Goal: Navigation & Orientation: Understand site structure

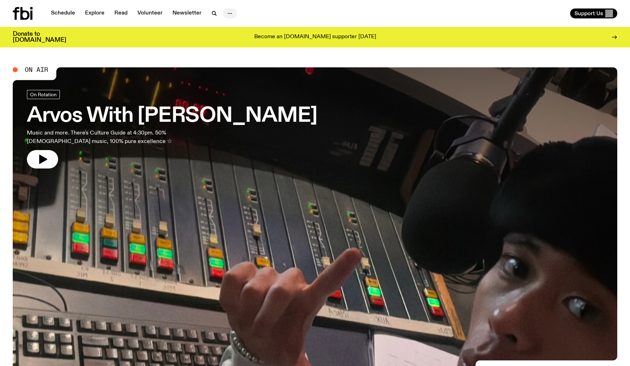
click at [229, 12] on icon "button" at bounding box center [229, 13] width 8 height 8
click at [232, 30] on link "About Us" at bounding box center [229, 28] width 35 height 10
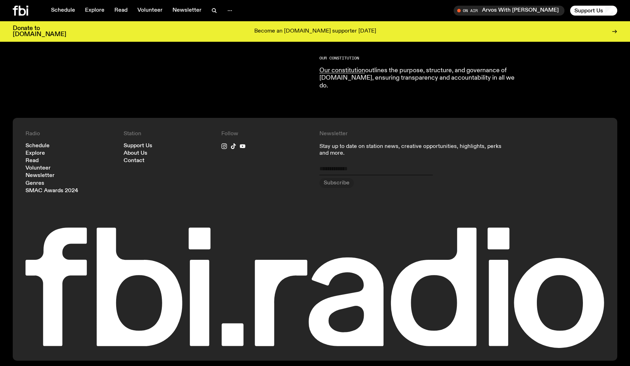
scroll to position [752, 0]
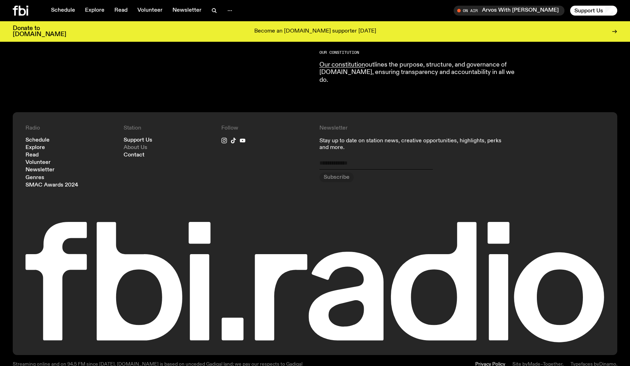
click at [139, 145] on link "About Us" at bounding box center [136, 147] width 24 height 5
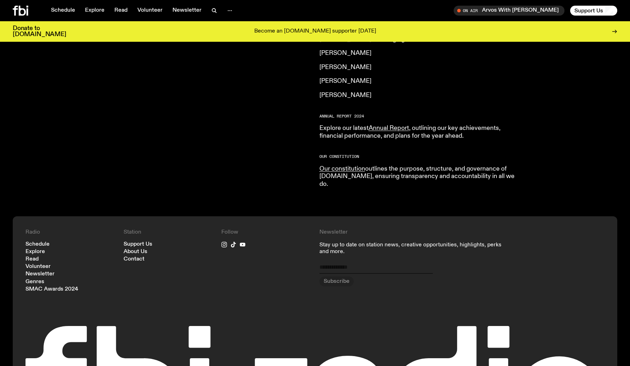
scroll to position [642, 0]
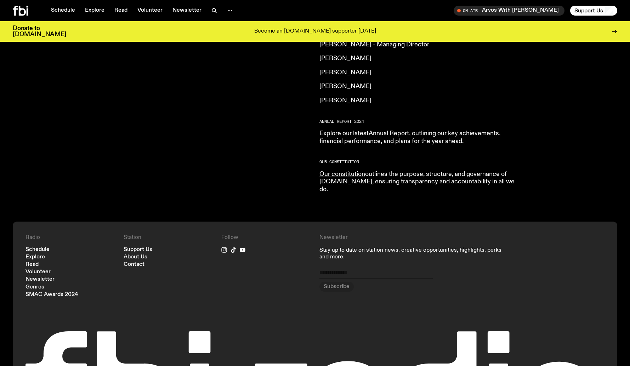
click at [398, 130] on link "Annual Report" at bounding box center [388, 133] width 40 height 6
click at [387, 130] on link "Annual Report" at bounding box center [388, 133] width 40 height 6
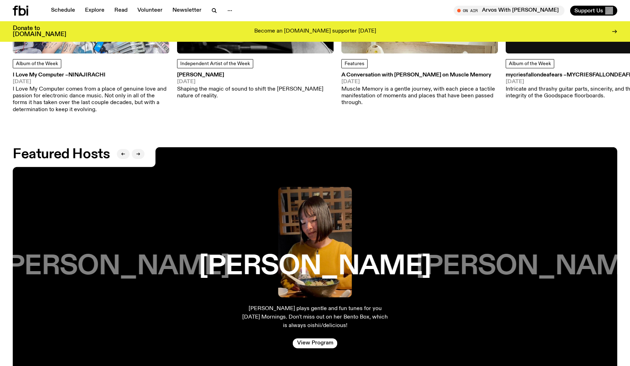
scroll to position [1623, 0]
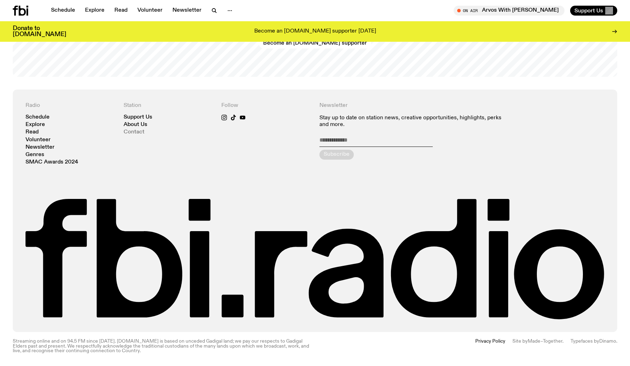
click at [136, 132] on link "Contact" at bounding box center [134, 132] width 21 height 5
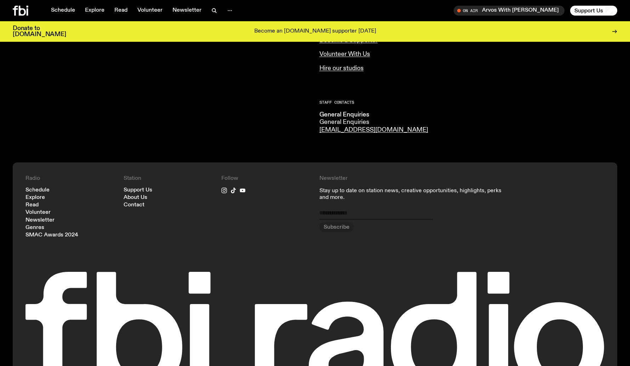
scroll to position [453, 0]
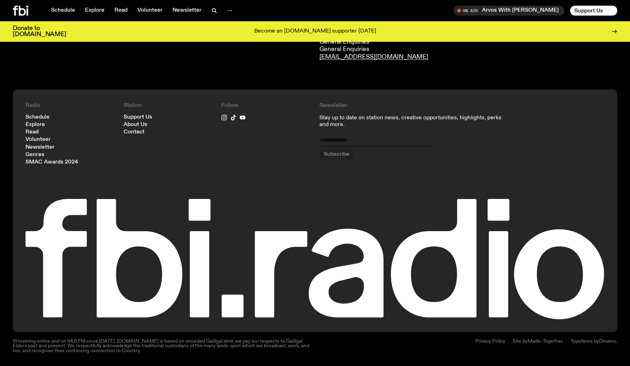
click at [487, 341] on link "Privacy Policy" at bounding box center [490, 346] width 30 height 14
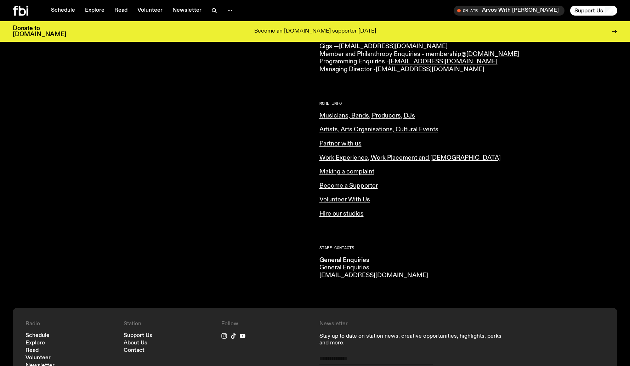
scroll to position [234, 0]
click at [348, 214] on link "Hire our studios" at bounding box center [341, 214] width 44 height 6
click at [328, 171] on link "Making a complaint" at bounding box center [346, 172] width 55 height 6
click at [337, 202] on link "Volunteer With Us" at bounding box center [344, 200] width 51 height 6
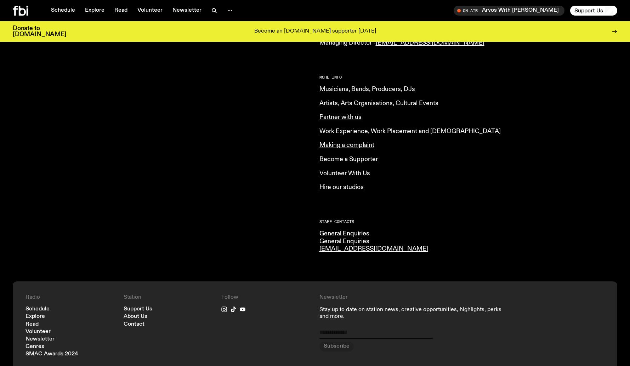
scroll to position [304, 0]
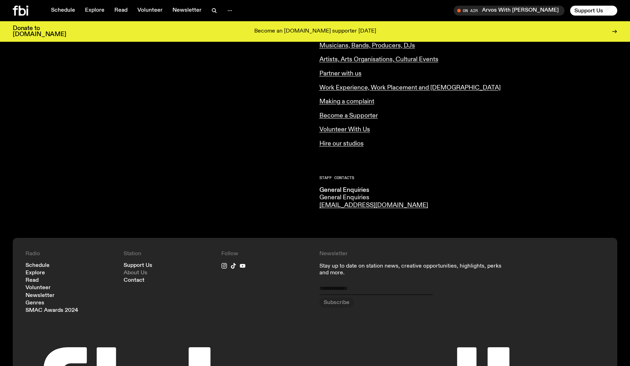
click at [132, 273] on link "About Us" at bounding box center [136, 272] width 24 height 5
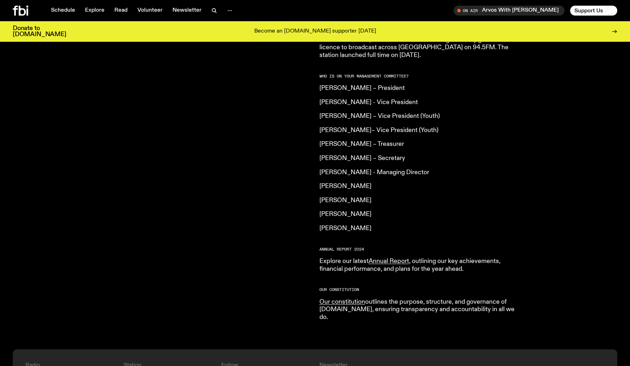
scroll to position [516, 0]
click at [391, 257] on link "Annual Report" at bounding box center [388, 260] width 40 height 6
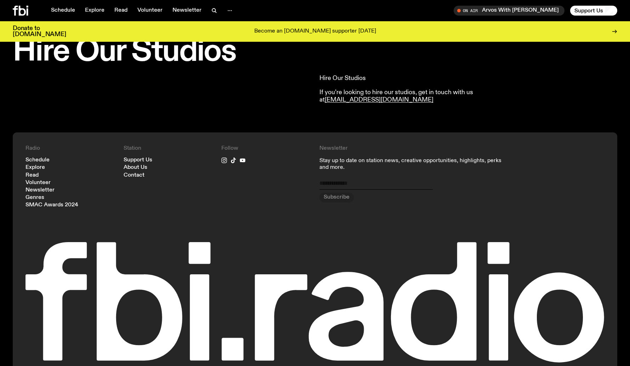
scroll to position [259, 0]
